Goal: Subscribe to service/newsletter

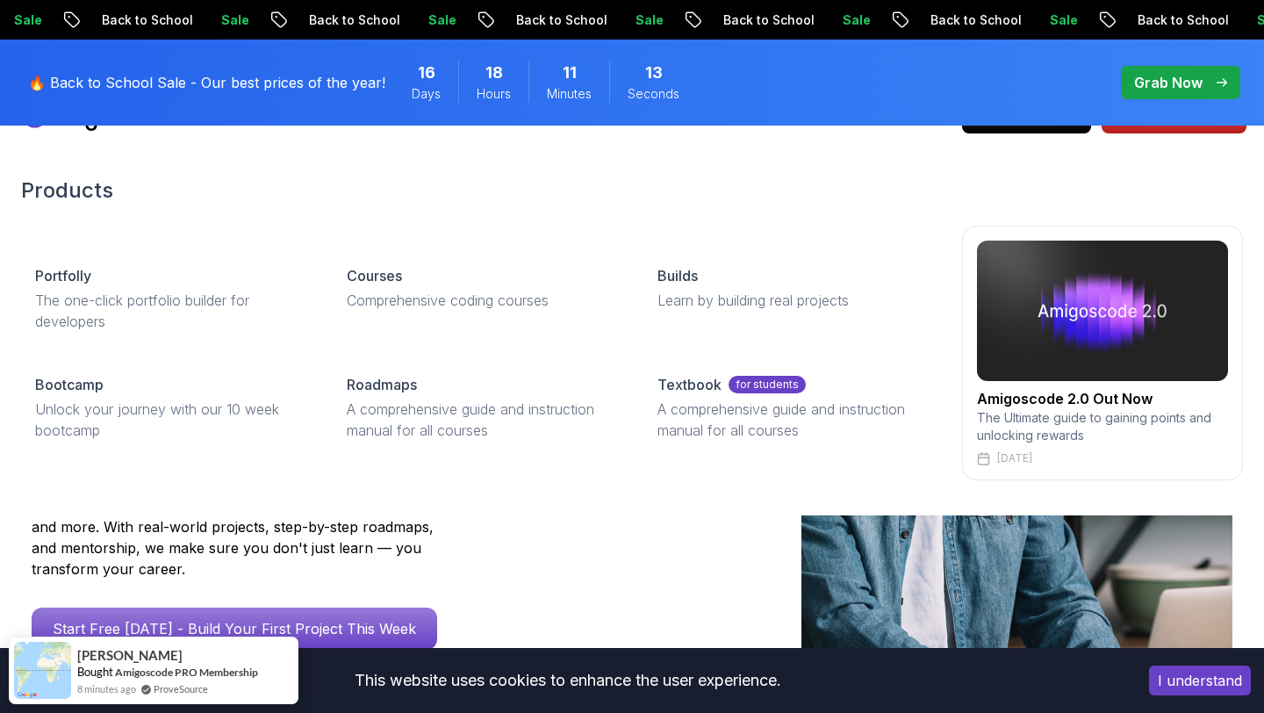
scroll to position [44, 0]
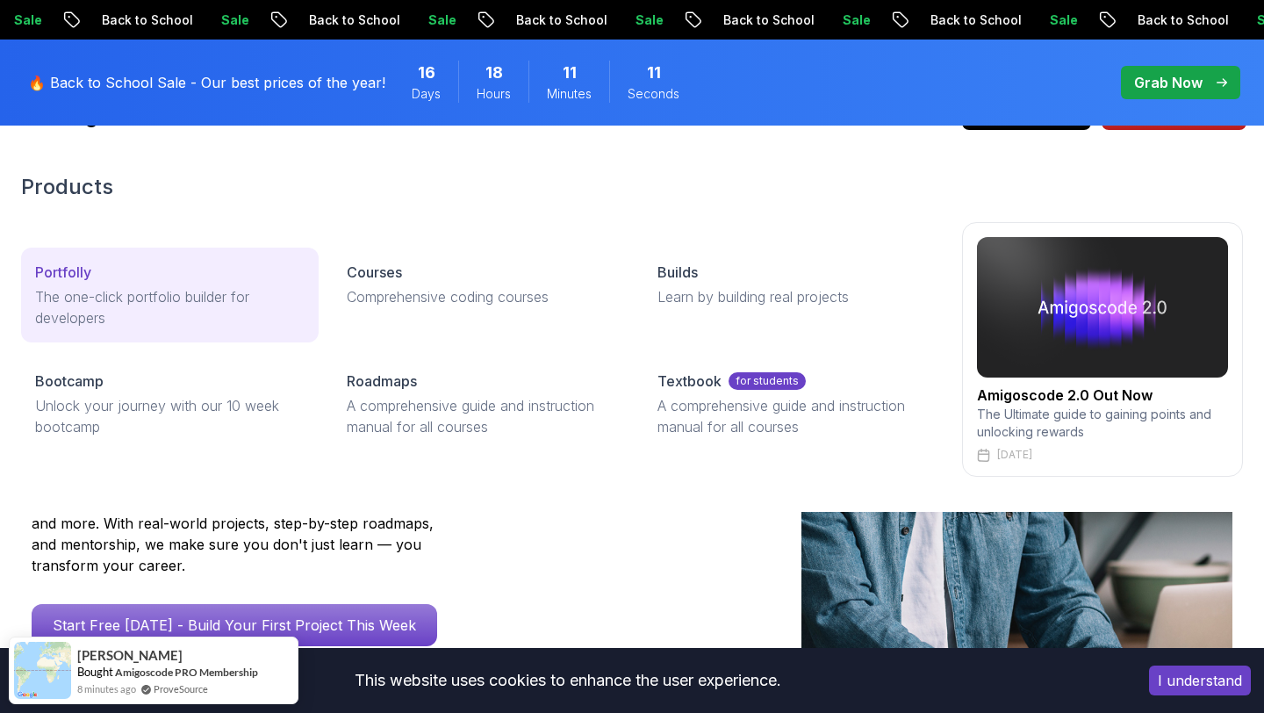
click at [80, 270] on p "Portfolly" at bounding box center [63, 272] width 56 height 21
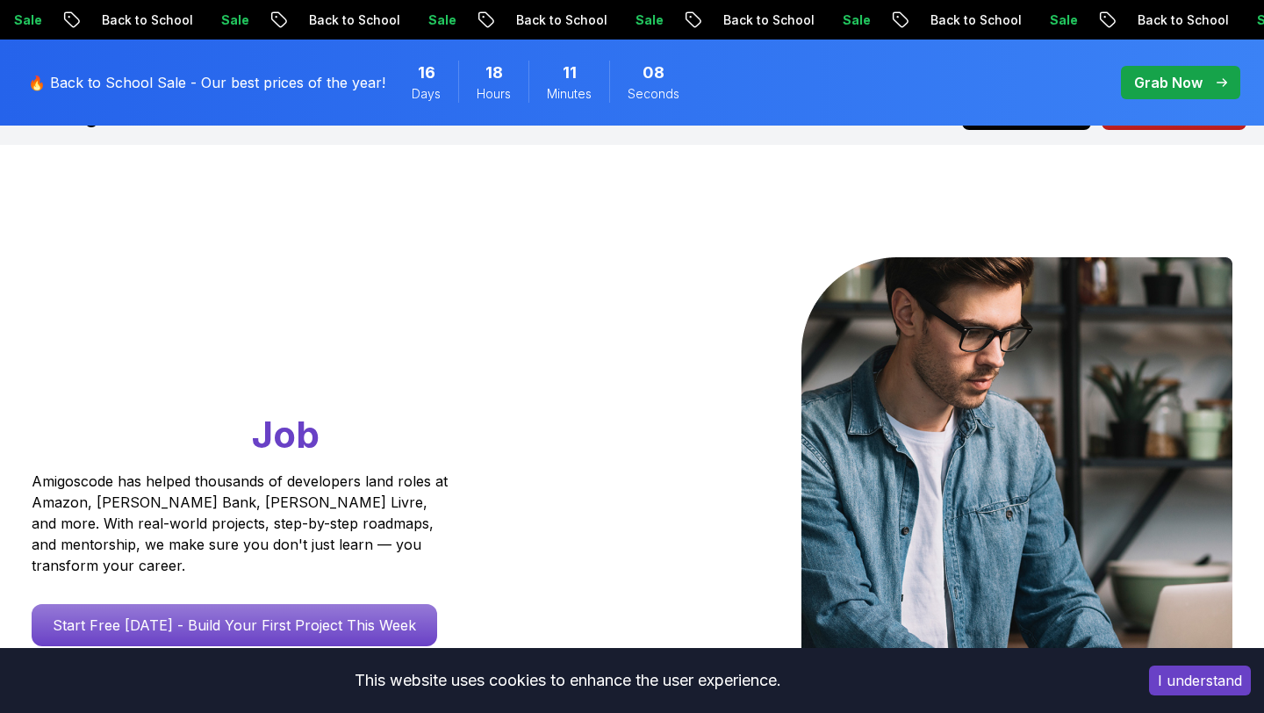
scroll to position [0, 0]
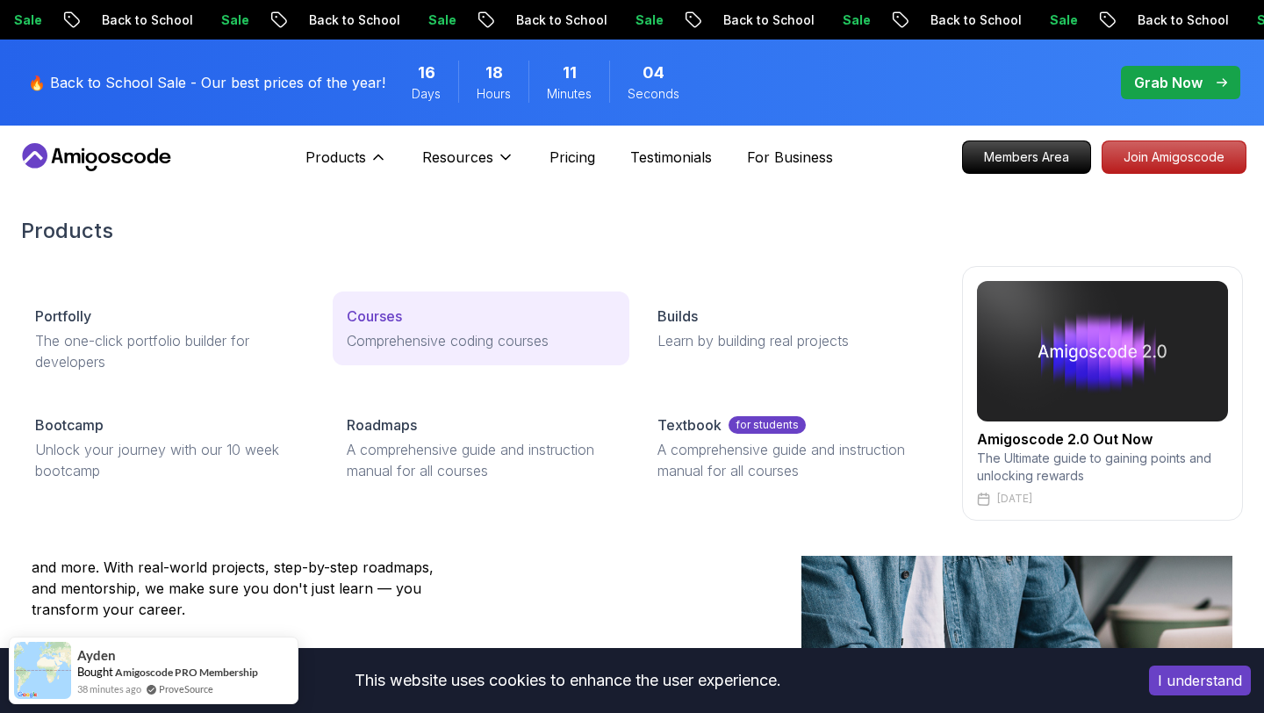
click at [402, 335] on p "Comprehensive coding courses" at bounding box center [481, 340] width 269 height 21
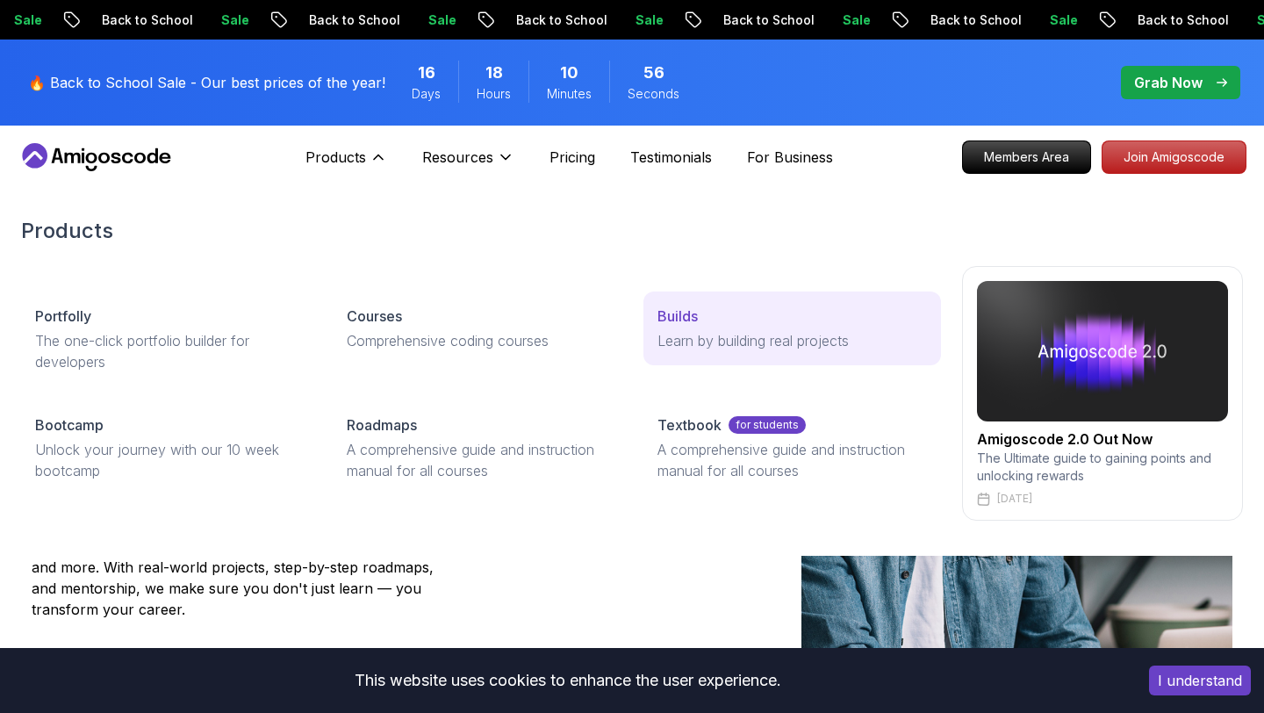
click at [687, 328] on link "Builds Learn by building real projects" at bounding box center [792, 328] width 298 height 74
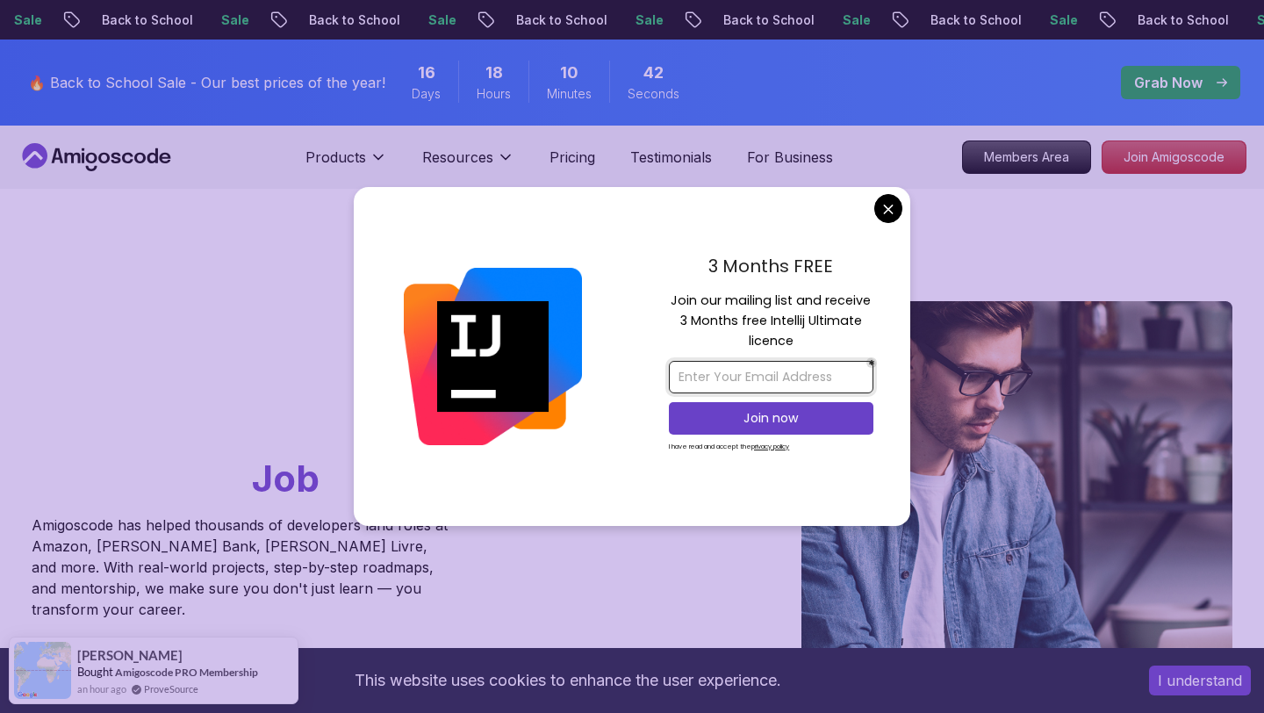
click at [733, 376] on input "email" at bounding box center [771, 377] width 204 height 32
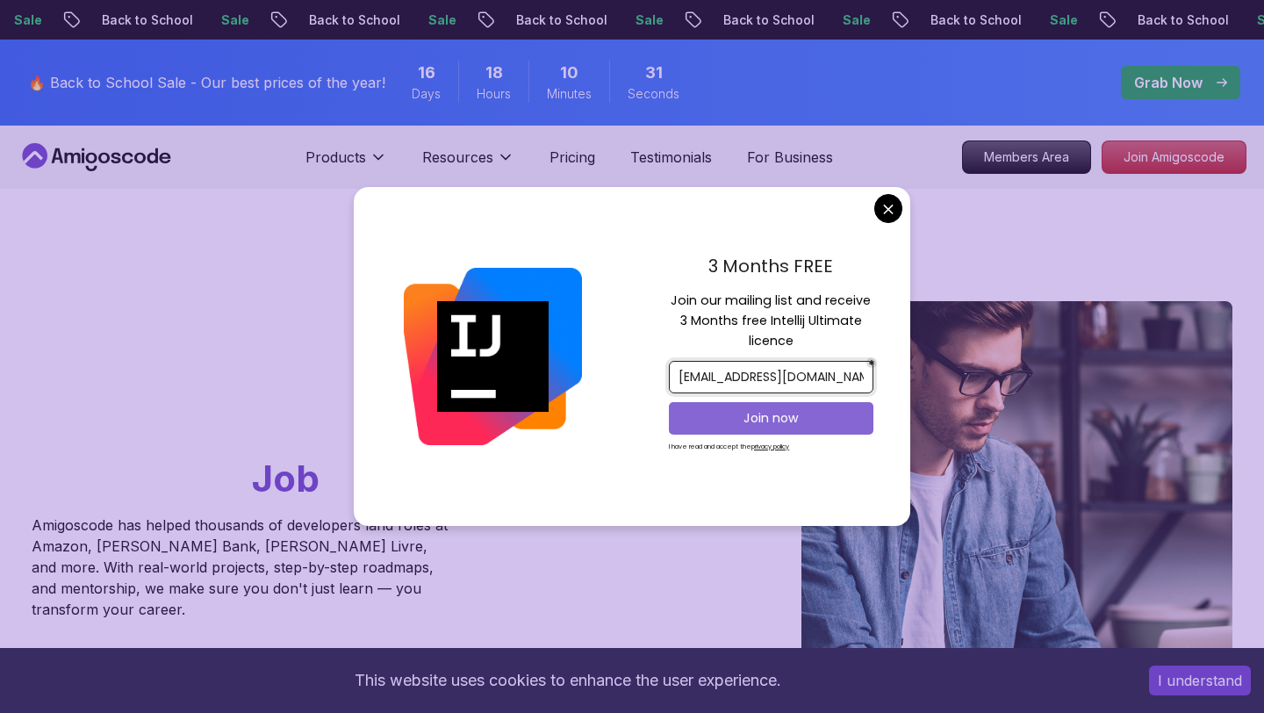
type input "ramonvillasante@gmail.com"
click at [768, 421] on p "Join now" at bounding box center [771, 418] width 166 height 18
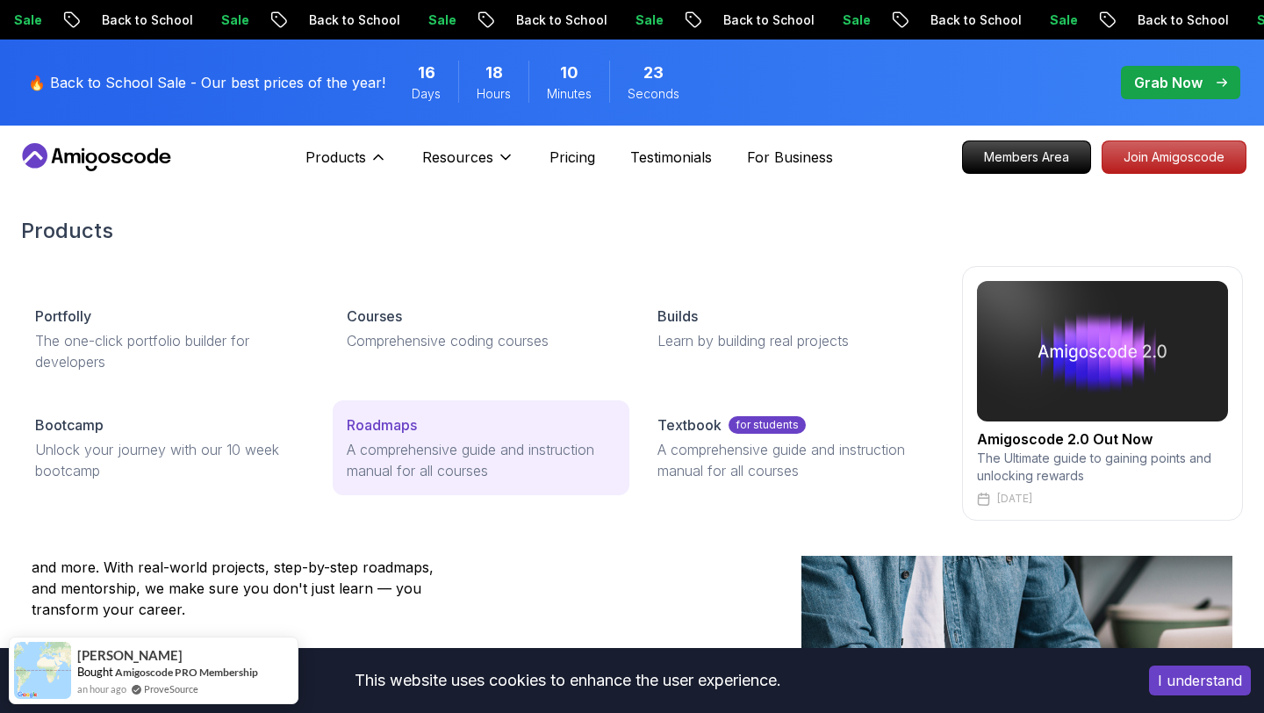
click at [399, 452] on p "A comprehensive guide and instruction manual for all courses" at bounding box center [481, 460] width 269 height 42
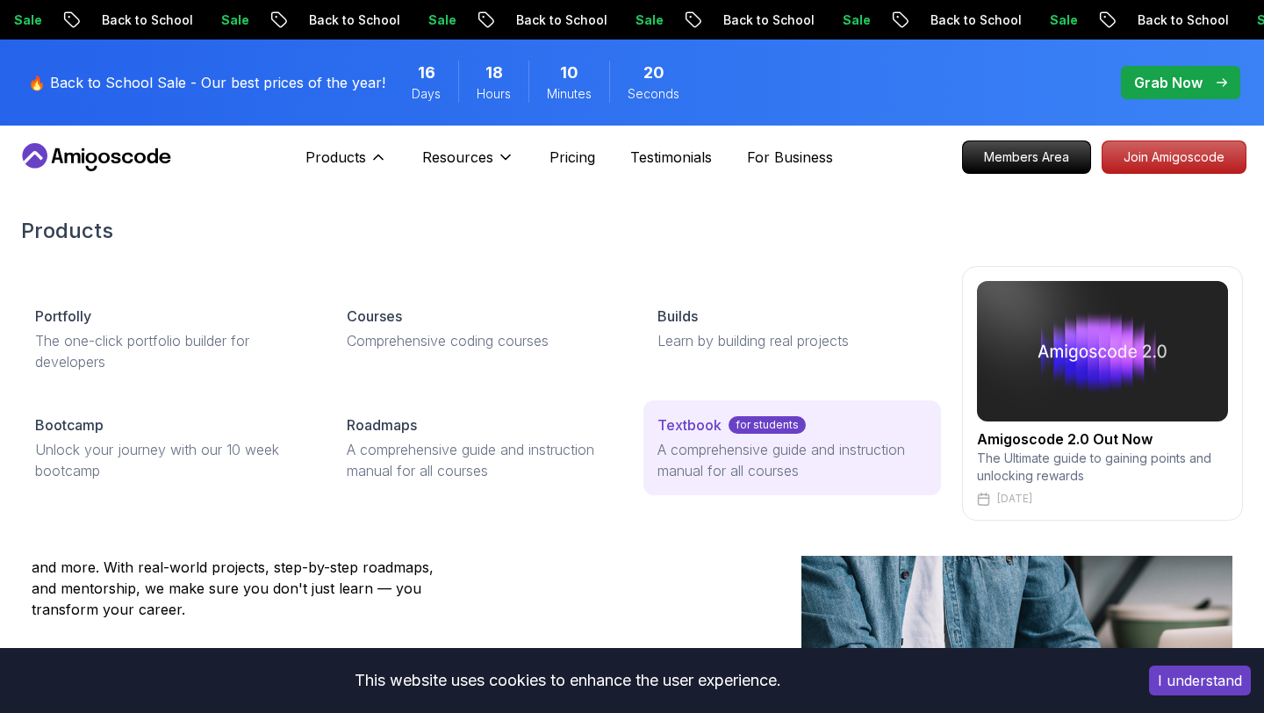
click at [749, 448] on p "A comprehensive guide and instruction manual for all courses" at bounding box center [791, 460] width 269 height 42
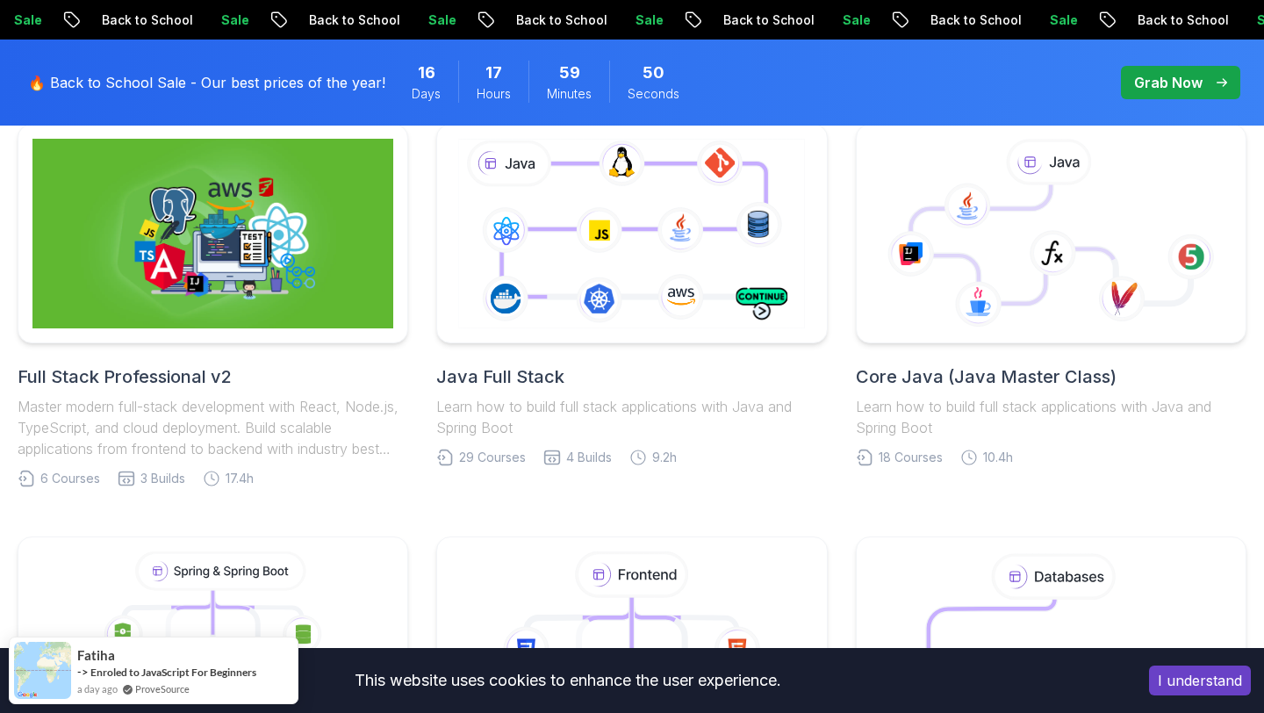
scroll to position [484, 0]
